Goal: Transaction & Acquisition: Purchase product/service

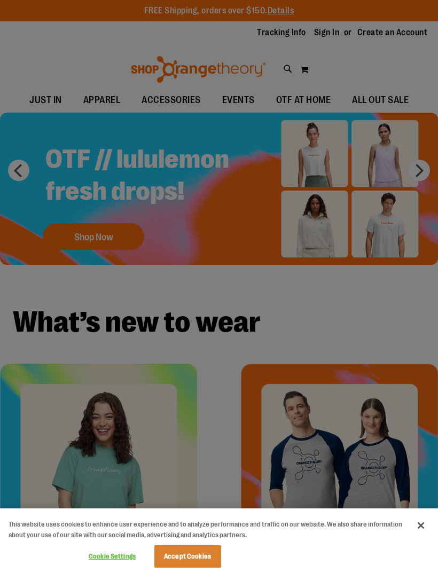
click at [348, 324] on div at bounding box center [219, 286] width 438 height 573
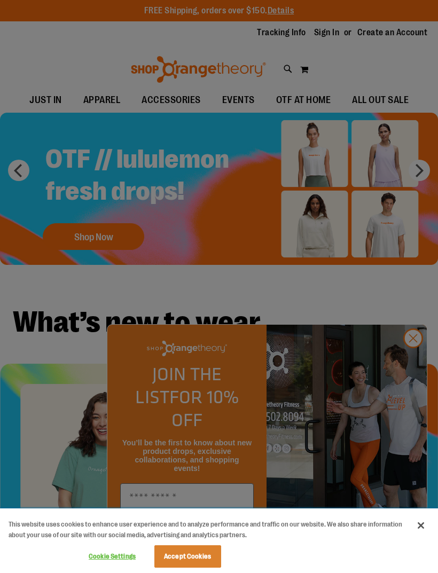
click at [423, 520] on button "Close" at bounding box center [421, 526] width 24 height 24
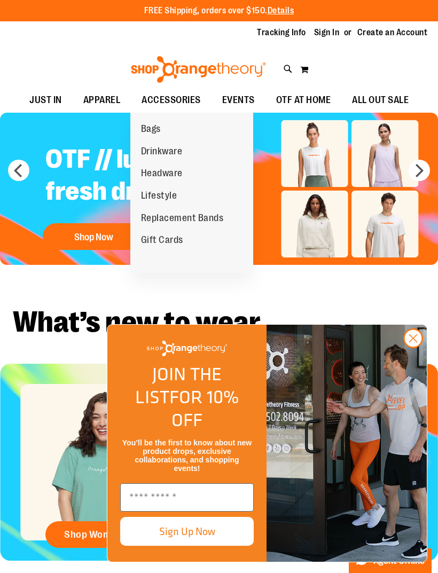
click at [197, 216] on span "Replacement Bands" at bounding box center [182, 219] width 83 height 13
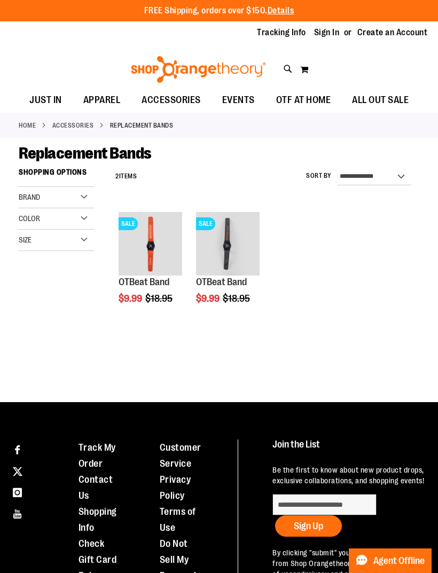
click at [238, 284] on link "OTBeat Band" at bounding box center [221, 282] width 51 height 11
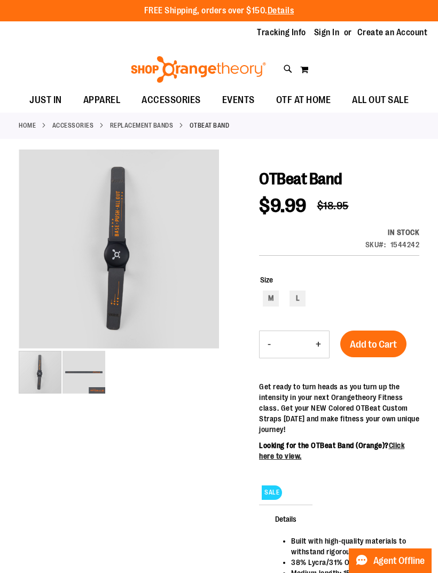
click at [61, 374] on div "carousel" at bounding box center [40, 372] width 43 height 43
click at [36, 373] on img "image 1 of 2" at bounding box center [40, 372] width 43 height 43
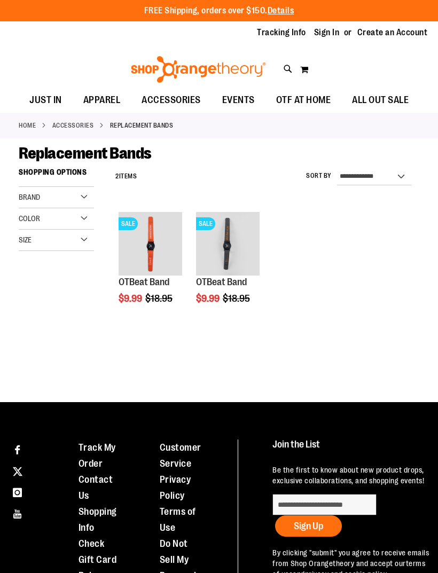
click at [126, 287] on link "OTBeat Band" at bounding box center [144, 282] width 51 height 11
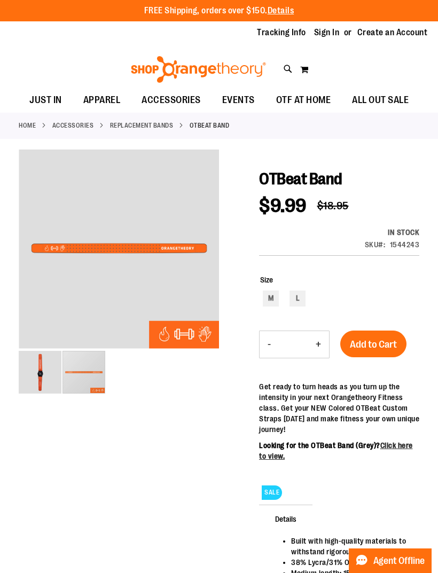
click at [81, 368] on div "carousel" at bounding box center [84, 372] width 43 height 43
click at [31, 379] on img "image 1 of 2" at bounding box center [40, 372] width 43 height 43
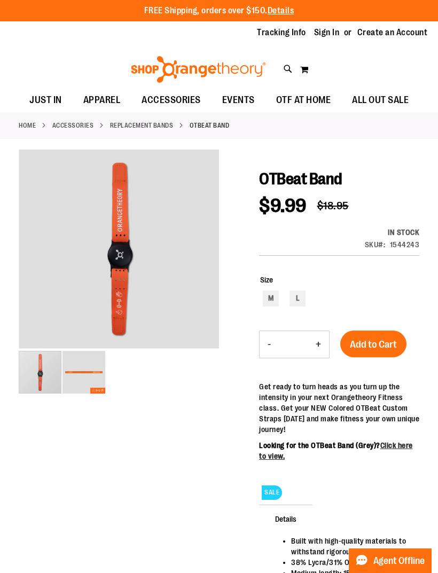
click at [130, 128] on link "Replacement Bands" at bounding box center [142, 126] width 64 height 10
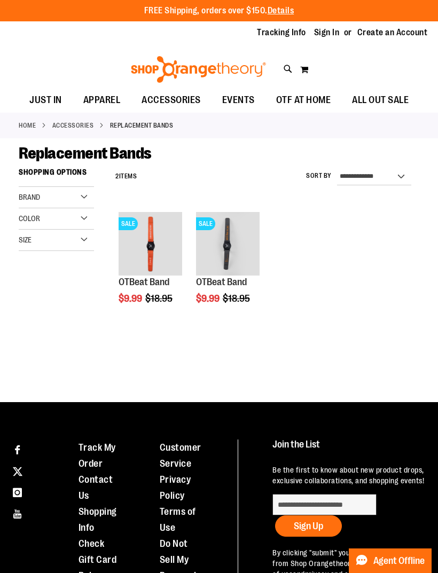
click at [42, 207] on div "Brand" at bounding box center [56, 197] width 75 height 21
click at [31, 201] on span "Brand" at bounding box center [29, 197] width 21 height 9
click at [28, 229] on div "Color" at bounding box center [56, 218] width 75 height 21
click at [29, 224] on div "Color" at bounding box center [56, 218] width 75 height 21
click at [211, 283] on link "OTBeat Band" at bounding box center [221, 282] width 51 height 11
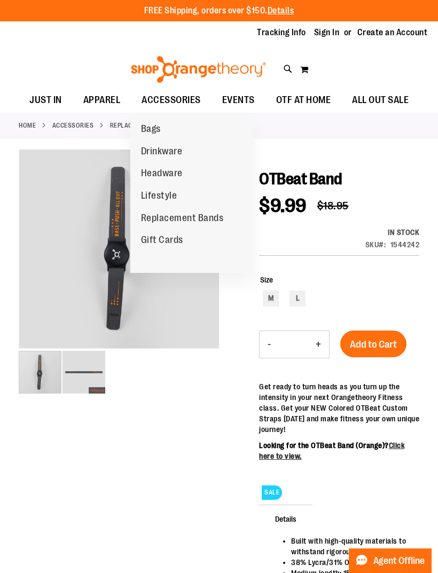
click at [179, 101] on span "ACCESSORIES" at bounding box center [171, 100] width 59 height 24
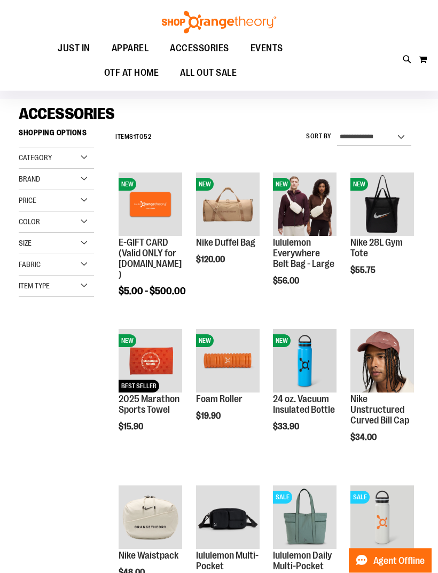
scroll to position [39, 0]
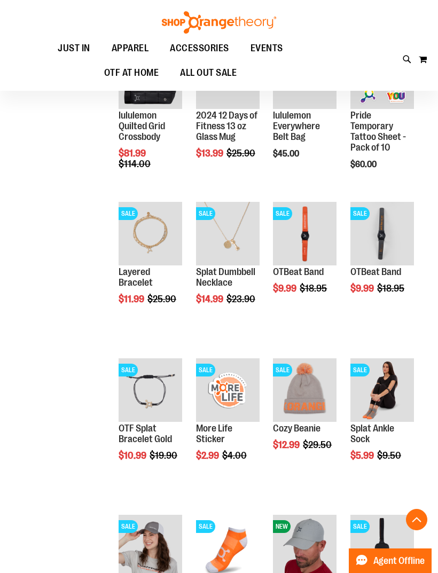
scroll to position [947, 0]
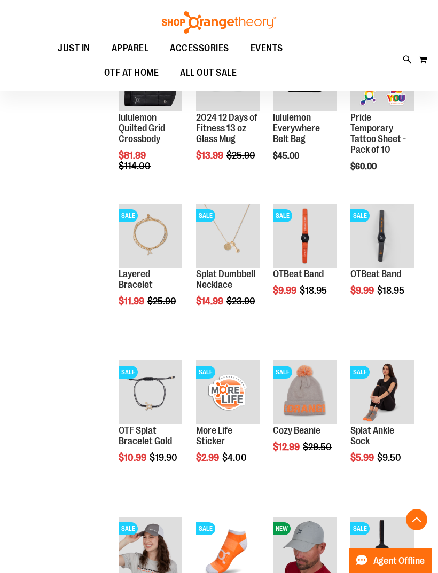
click at [388, 242] on img "product" at bounding box center [382, 236] width 64 height 64
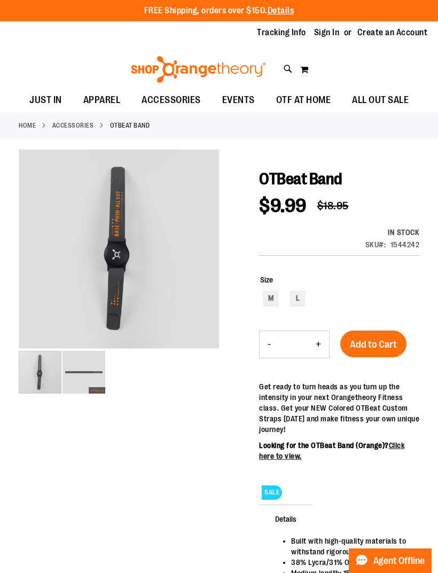
click at [61, 383] on div "carousel" at bounding box center [40, 372] width 43 height 43
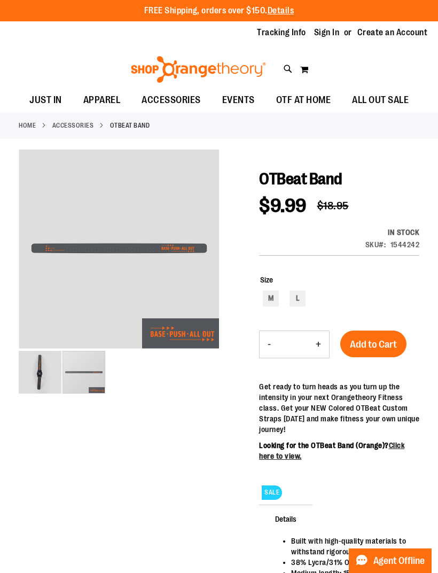
click at [63, 389] on div "carousel" at bounding box center [84, 372] width 43 height 43
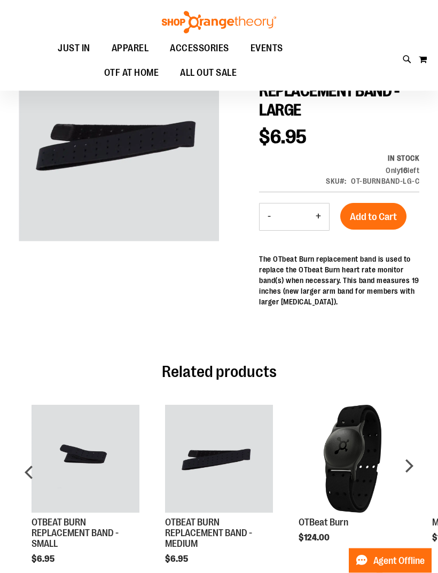
scroll to position [110, 0]
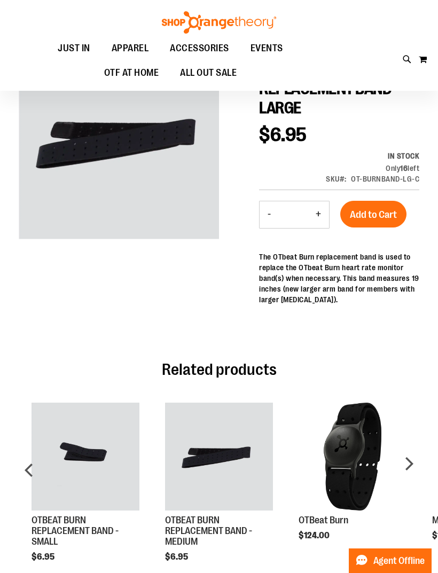
click at [217, 533] on link "OTBEAT BURN REPLACEMENT BAND - MEDIUM" at bounding box center [208, 531] width 87 height 32
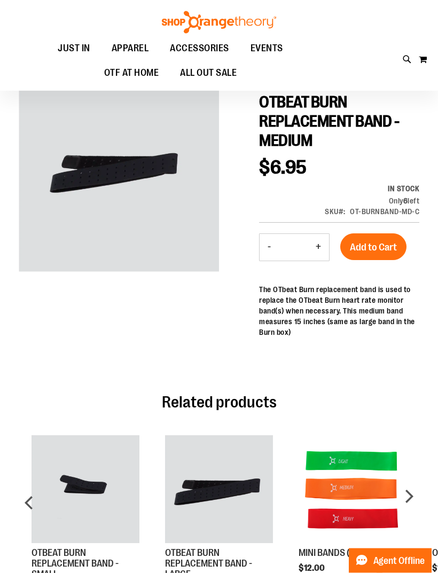
scroll to position [78, 0]
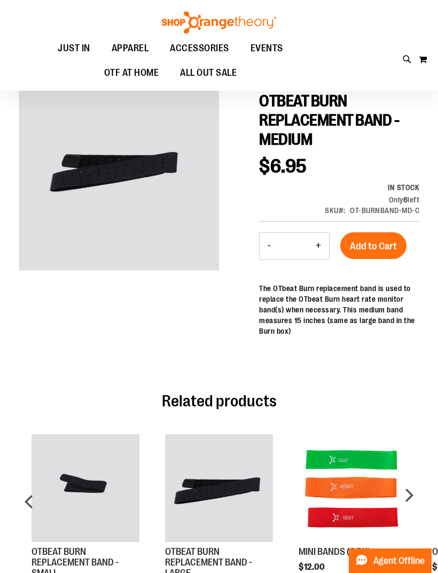
click at [383, 247] on span "Add to Cart" at bounding box center [373, 246] width 47 height 12
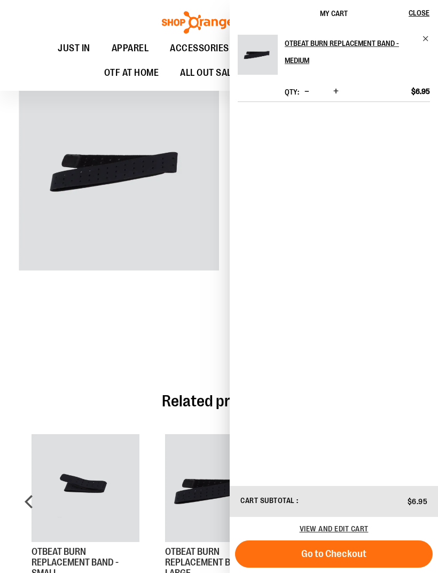
click at [186, 356] on div at bounding box center [219, 225] width 401 height 308
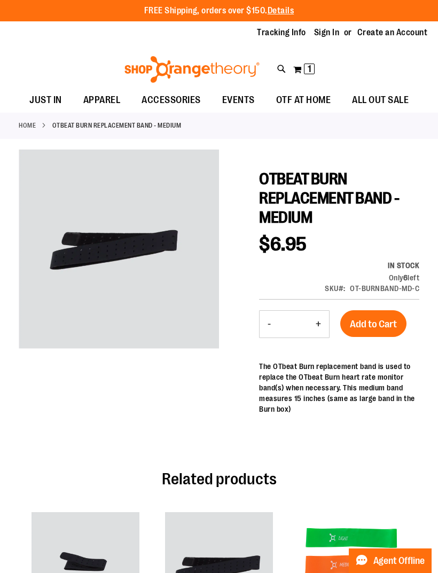
scroll to position [0, 0]
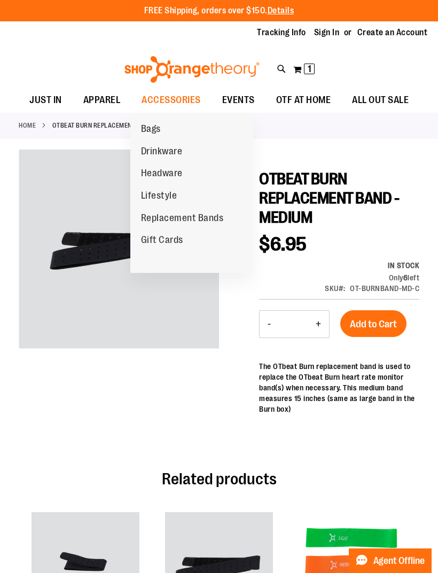
click at [165, 197] on span "Lifestyle" at bounding box center [159, 196] width 36 height 13
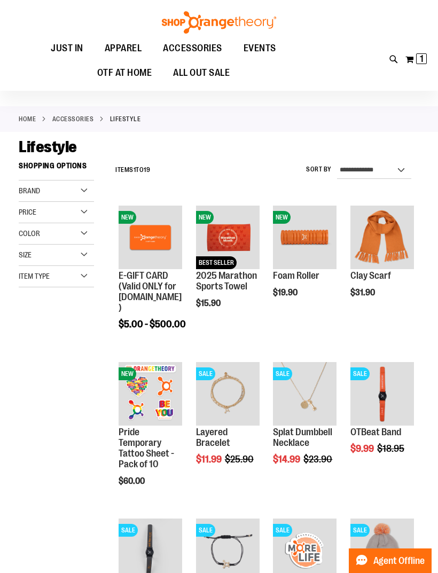
scroll to position [4, 0]
